Goal: Information Seeking & Learning: Learn about a topic

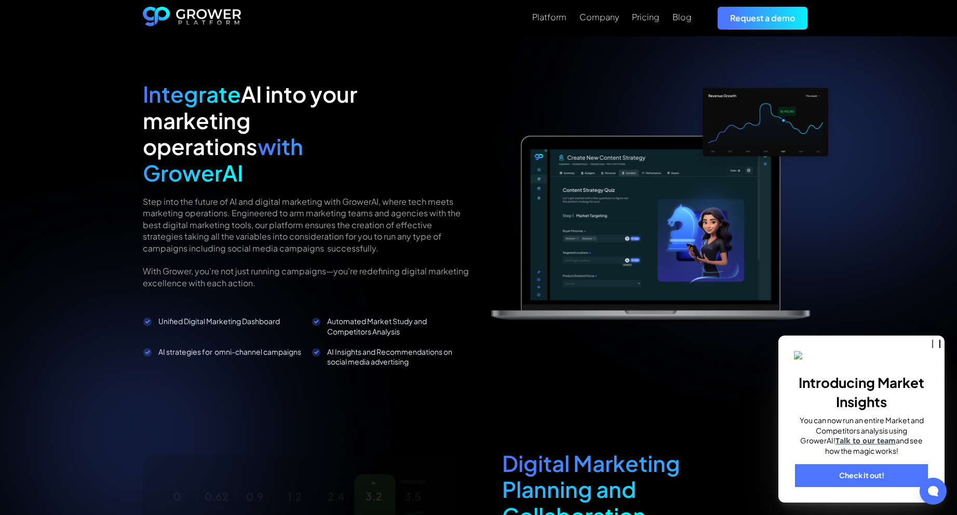
scroll to position [986, 0]
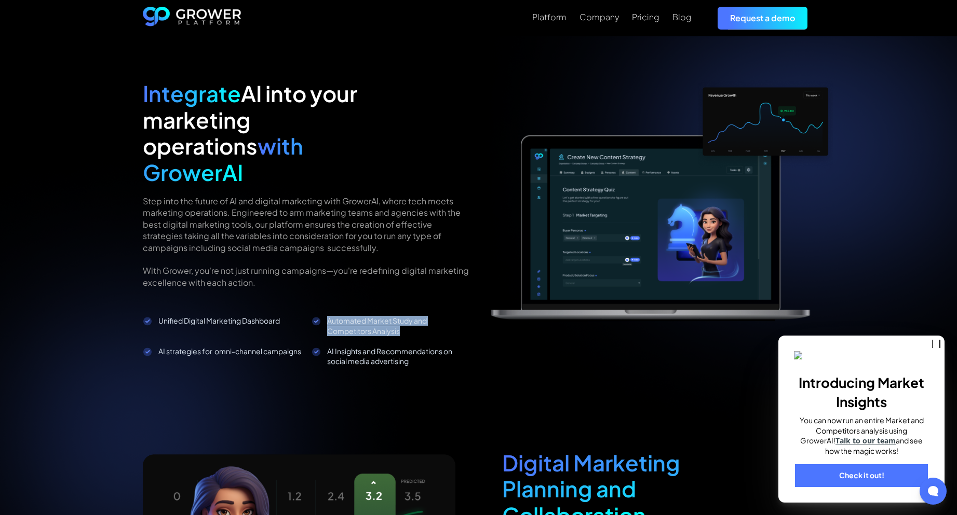
drag, startPoint x: 363, startPoint y: 300, endPoint x: 427, endPoint y: 308, distance: 63.9
click at [427, 315] on li "Automated Market Study and Competitors Analysis" at bounding box center [390, 325] width 159 height 21
click at [426, 316] on div "Automated Market Study and Competitors Analysis" at bounding box center [399, 326] width 144 height 20
drag, startPoint x: 420, startPoint y: 306, endPoint x: 272, endPoint y: 278, distance: 151.2
click at [272, 278] on div "Integrate AI into your marketing operations with GrowerAI Step into the future …" at bounding box center [307, 223] width 328 height 286
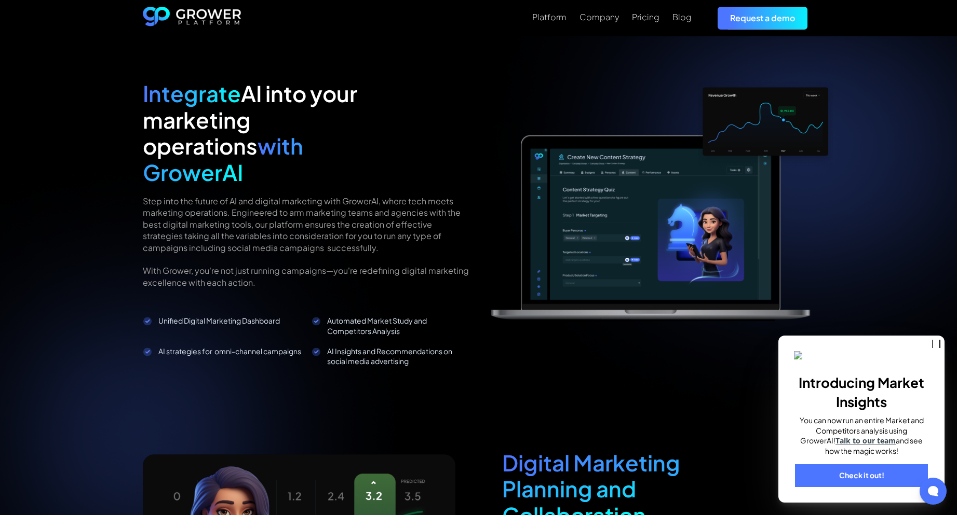
click at [315, 356] on div "Integrate AI into your marketing operations with GrowerAI Step into the future …" at bounding box center [479, 375] width 672 height 590
drag, startPoint x: 431, startPoint y: 307, endPoint x: 292, endPoint y: 276, distance: 142.5
click at [292, 276] on div "Integrate AI into your marketing operations with GrowerAI Step into the future …" at bounding box center [307, 223] width 328 height 286
click at [295, 345] on div "Integrate AI into your marketing operations with GrowerAI Step into the future …" at bounding box center [479, 375] width 672 height 590
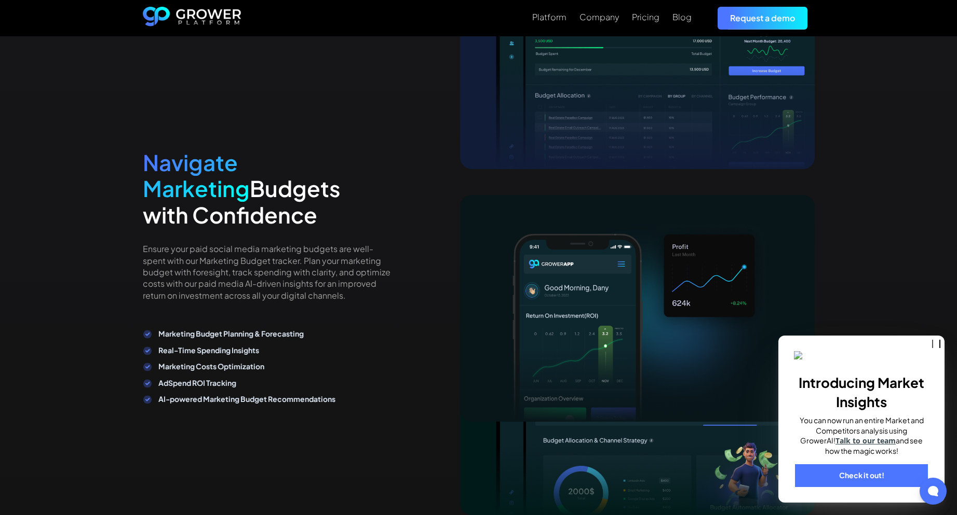
scroll to position [1972, 0]
drag, startPoint x: 83, startPoint y: 285, endPoint x: 46, endPoint y: 311, distance: 45.1
click at [46, 311] on div "Maximize Social Media Advertising Streamline Marketing Budget Planning and Mana…" at bounding box center [478, 232] width 957 height 965
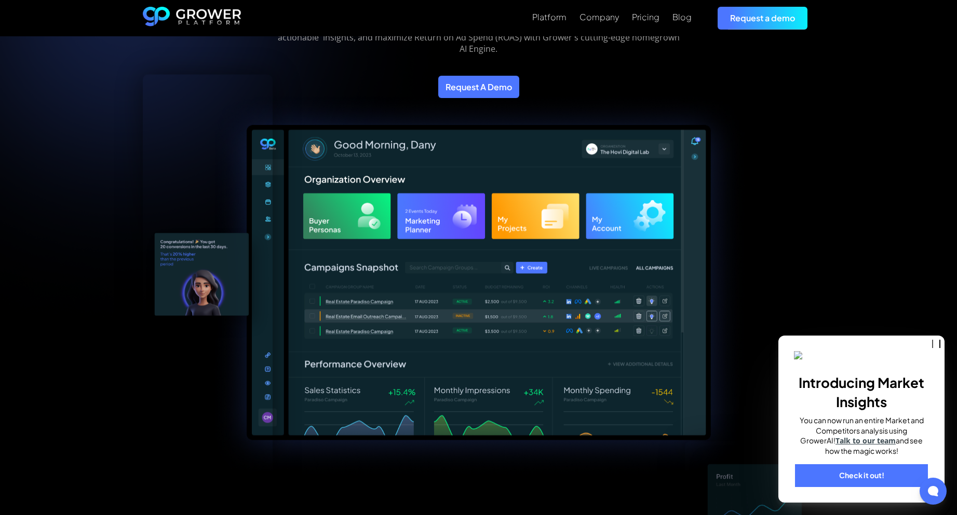
scroll to position [156, 0]
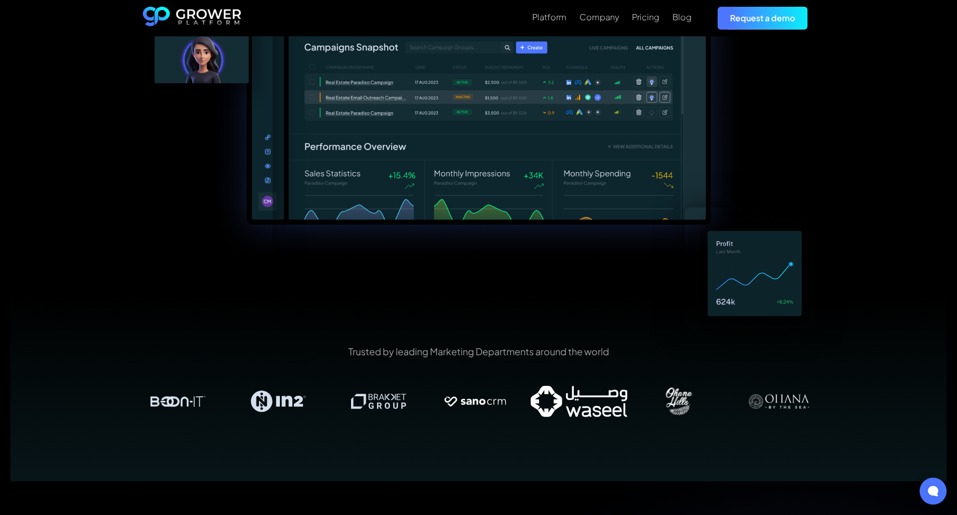
scroll to position [260, 0]
